Goal: Information Seeking & Learning: Understand process/instructions

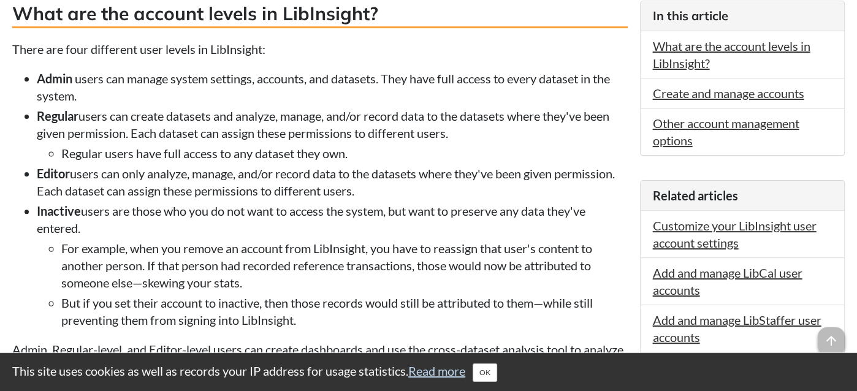
scroll to position [321, 0]
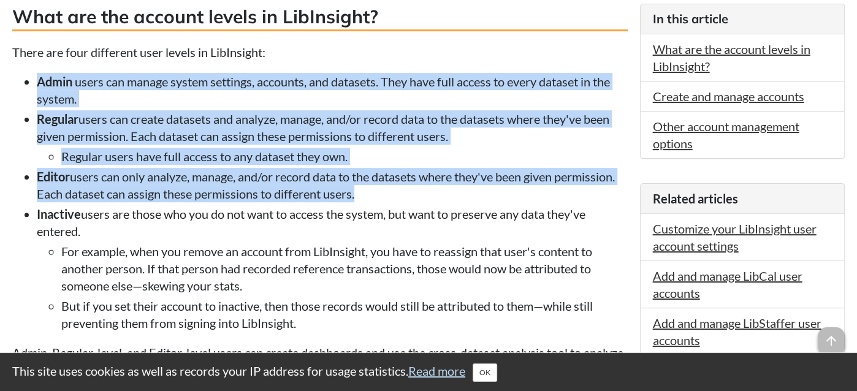
drag, startPoint x: 39, startPoint y: 81, endPoint x: 375, endPoint y: 199, distance: 356.4
click at [375, 199] on ul "Admin users can manage system settings, accounts, and datasets. They have full …" at bounding box center [319, 202] width 615 height 259
copy ul "Admin users can manage system settings, accounts, and datasets. They have full …"
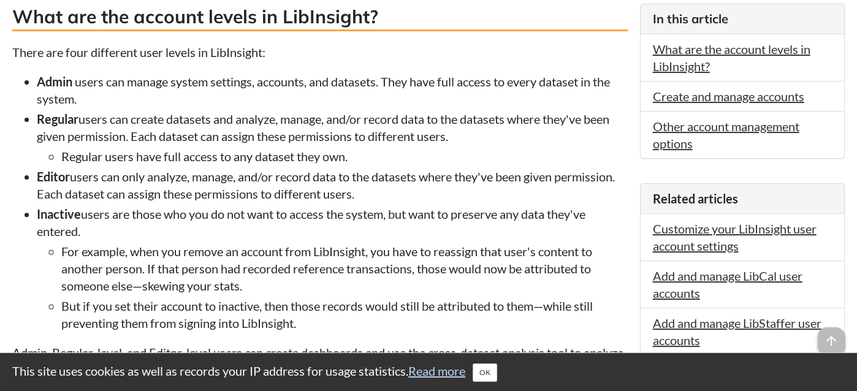
click at [383, 235] on li "Inactive users are those who you do not want to access the system, but want to …" at bounding box center [332, 268] width 591 height 126
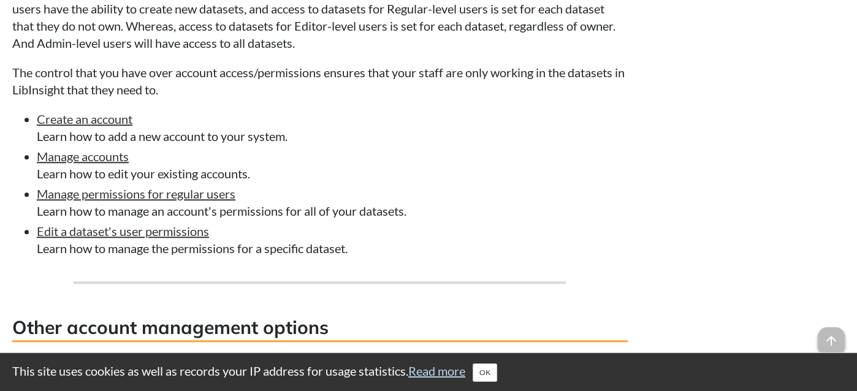
scroll to position [985, 0]
